Goal: Go to known website: Go to known website

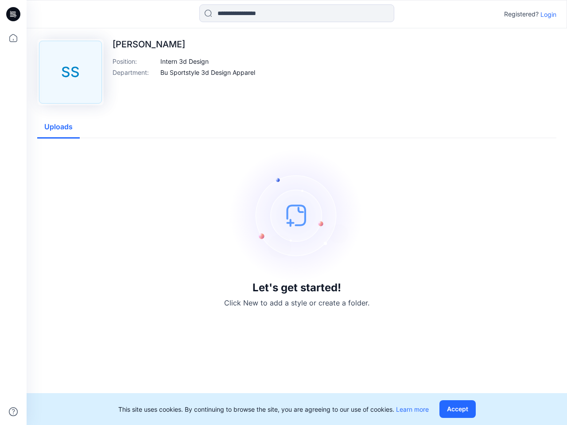
click at [283, 213] on img at bounding box center [296, 215] width 133 height 133
click at [14, 14] on icon at bounding box center [15, 14] width 4 height 0
click at [13, 38] on icon at bounding box center [13, 37] width 19 height 19
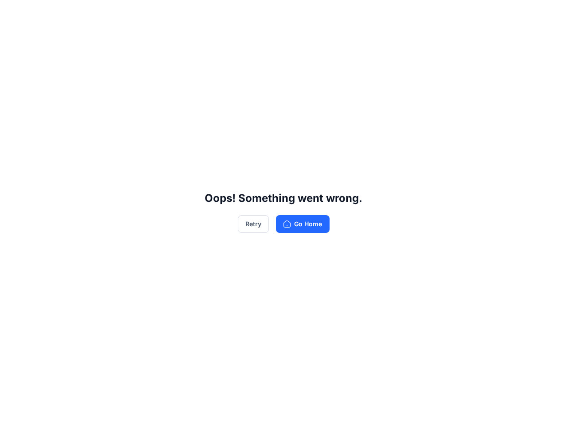
click at [13, 412] on div "Oops! Something went wrong. Retry Go Home" at bounding box center [283, 212] width 567 height 425
click at [297, 13] on div "Oops! Something went wrong. Retry Go Home" at bounding box center [283, 212] width 567 height 425
click at [548, 14] on div "Oops! Something went wrong. Retry Go Home" at bounding box center [283, 212] width 567 height 425
click at [185, 61] on div "Oops! Something went wrong. Retry Go Home" at bounding box center [283, 212] width 567 height 425
click at [208, 72] on div "Oops! Something went wrong. Retry Go Home" at bounding box center [283, 212] width 567 height 425
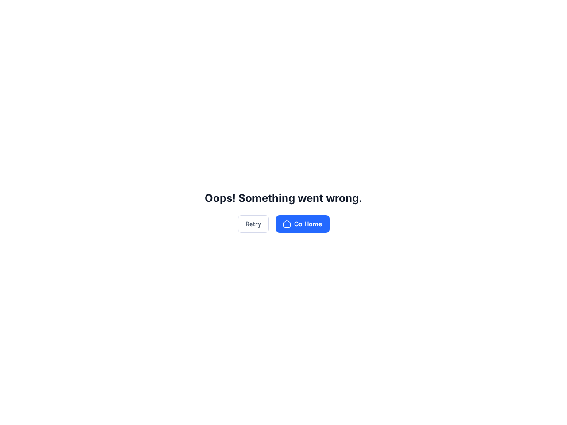
click at [58, 127] on div "Oops! Something went wrong. Retry Go Home" at bounding box center [283, 212] width 567 height 425
click at [459, 409] on div "Oops! Something went wrong. Retry Go Home" at bounding box center [283, 212] width 567 height 425
